Goal: Task Accomplishment & Management: Use online tool/utility

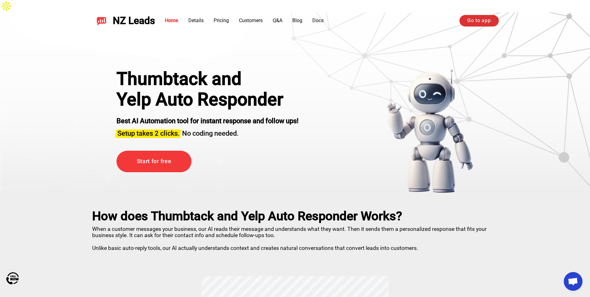
click at [480, 20] on link "Go to app" at bounding box center [478, 20] width 39 height 11
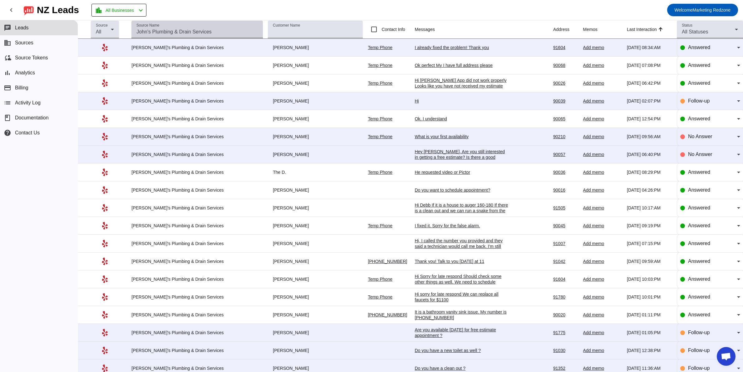
click at [182, 29] on input "Source Name" at bounding box center [196, 31] width 121 height 7
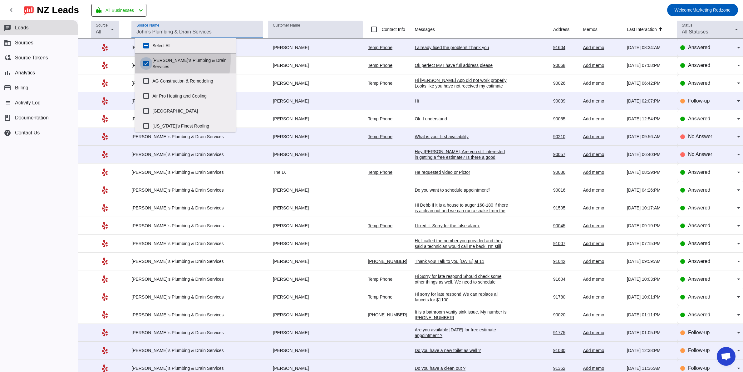
click at [145, 59] on input "John's Plumbing & Drain Services" at bounding box center [146, 63] width 12 height 12
checkbox input "false"
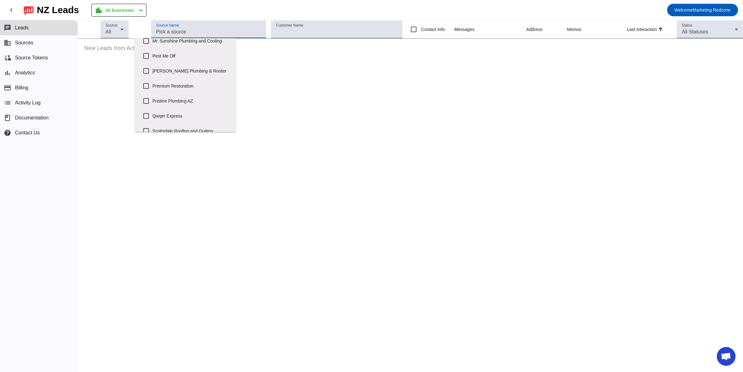
scroll to position [296, 0]
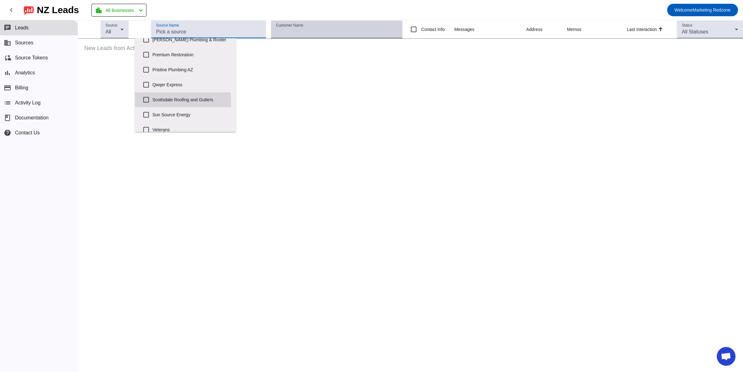
drag, startPoint x: 148, startPoint y: 97, endPoint x: 314, endPoint y: 36, distance: 177.0
click at [149, 97] on input "Scottsdale Roofing and Gutters" at bounding box center [146, 99] width 12 height 12
checkbox input "true"
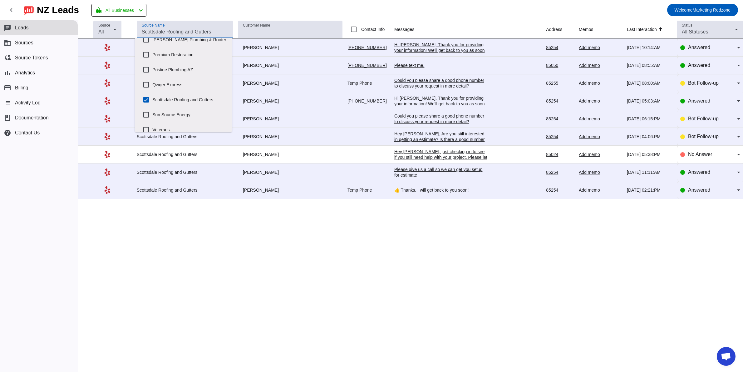
scroll to position [301, 0]
click at [303, 274] on div "Source All Source Name Customer Name Contact Info Messages Address Memos Last I…" at bounding box center [410, 195] width 665 height 351
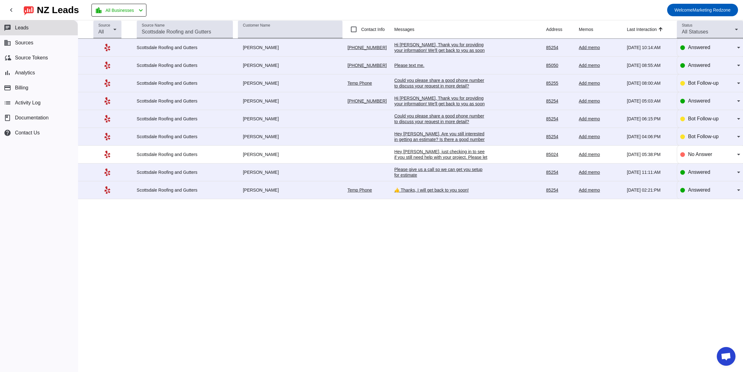
click at [407, 66] on div "Please text me." at bounding box center [441, 65] width 94 height 6
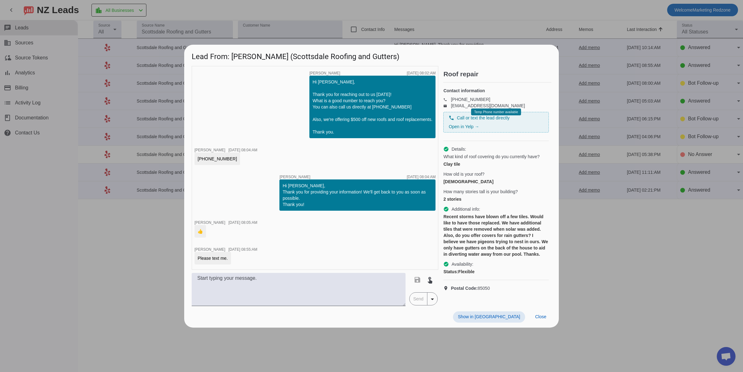
scroll to position [0, 0]
click at [545, 317] on span "Close" at bounding box center [540, 316] width 11 height 5
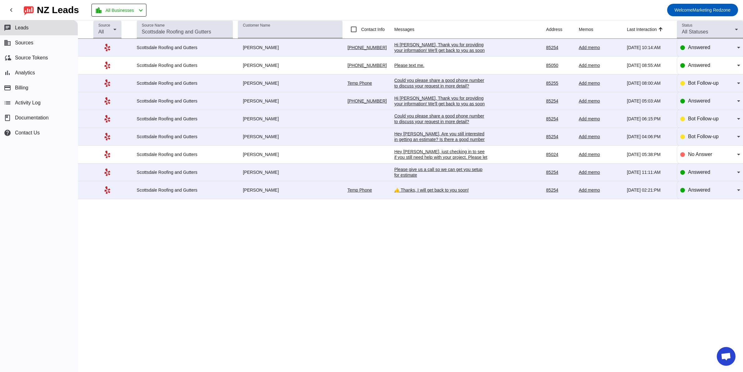
click at [426, 49] on div "Hi Brandon, Thank you for providing your information! We'll get back to you as …" at bounding box center [441, 50] width 94 height 17
